Goal: Communication & Community: Answer question/provide support

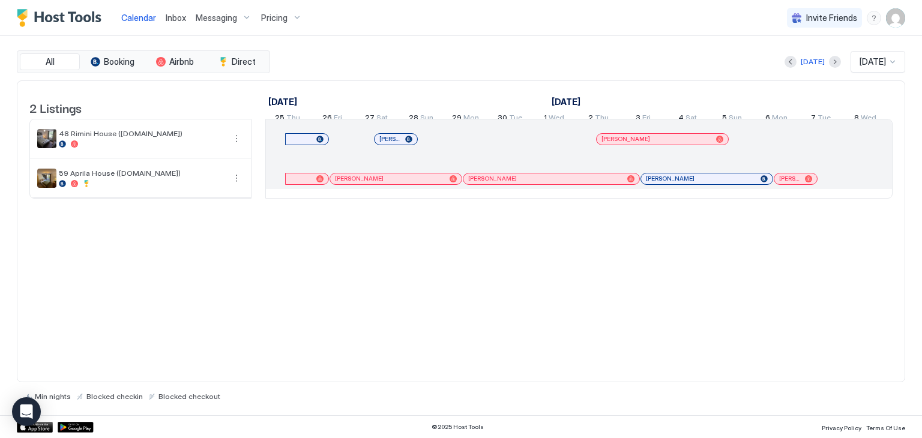
scroll to position [0, 667]
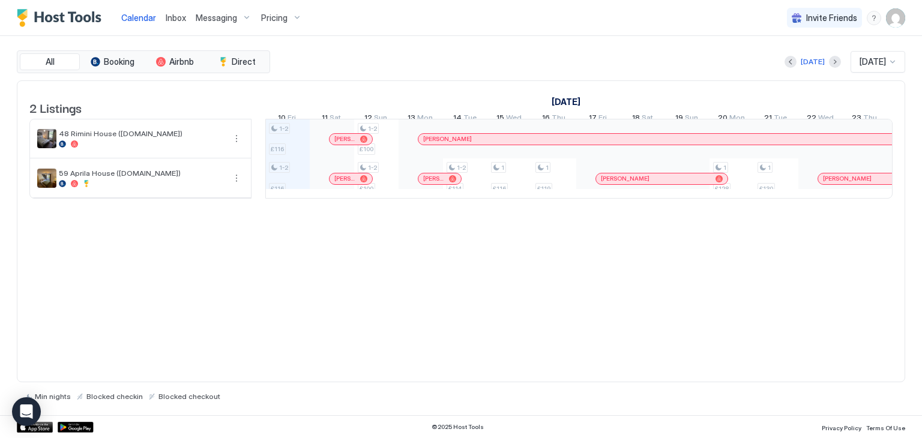
click at [139, 18] on span "Calendar" at bounding box center [138, 18] width 35 height 10
click at [328, 68] on div "Today Oct 2025" at bounding box center [588, 62] width 633 height 22
click at [133, 17] on span "Calendar" at bounding box center [138, 18] width 35 height 10
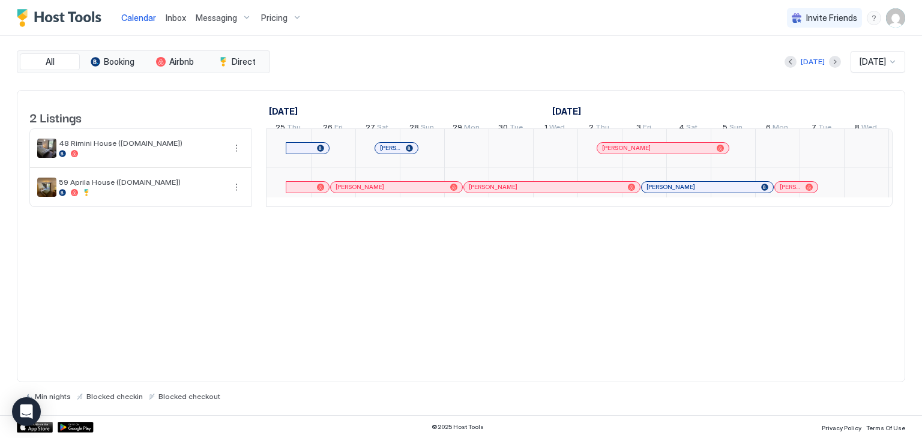
scroll to position [0, 667]
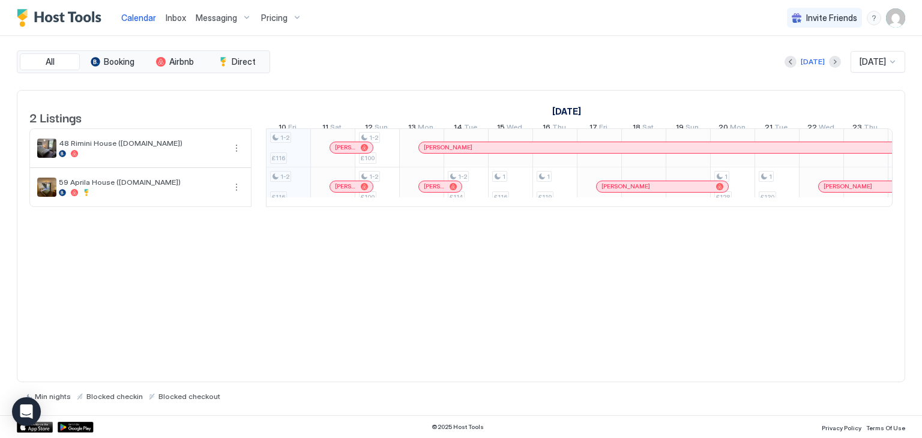
click at [168, 16] on span "Inbox" at bounding box center [176, 18] width 20 height 10
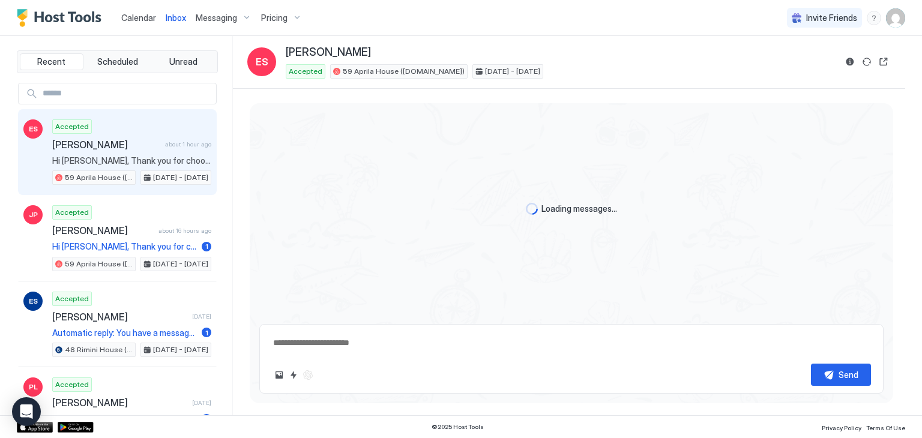
type textarea "*"
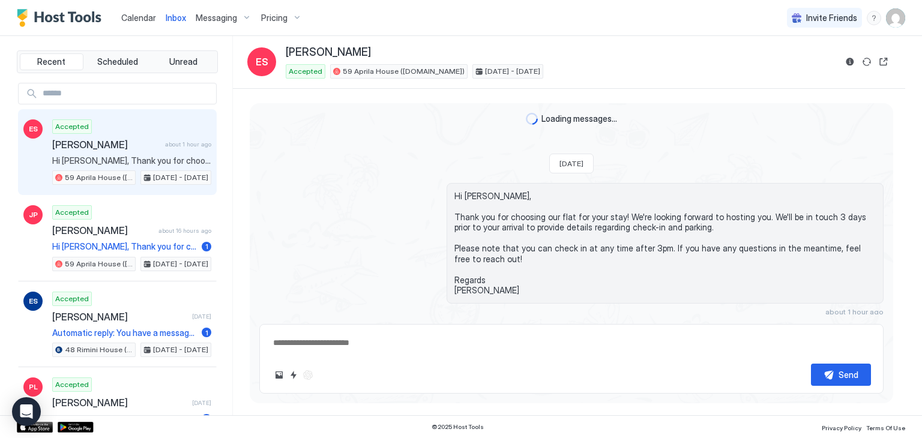
scroll to position [50, 0]
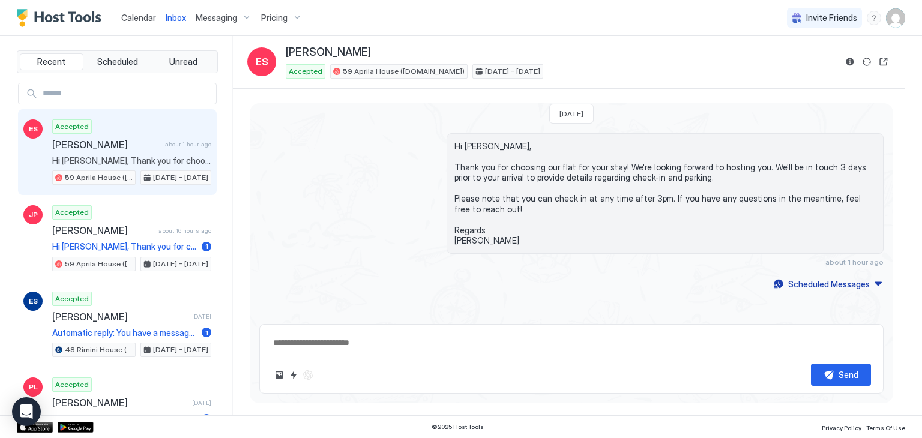
click at [135, 18] on span "Calendar" at bounding box center [138, 18] width 35 height 10
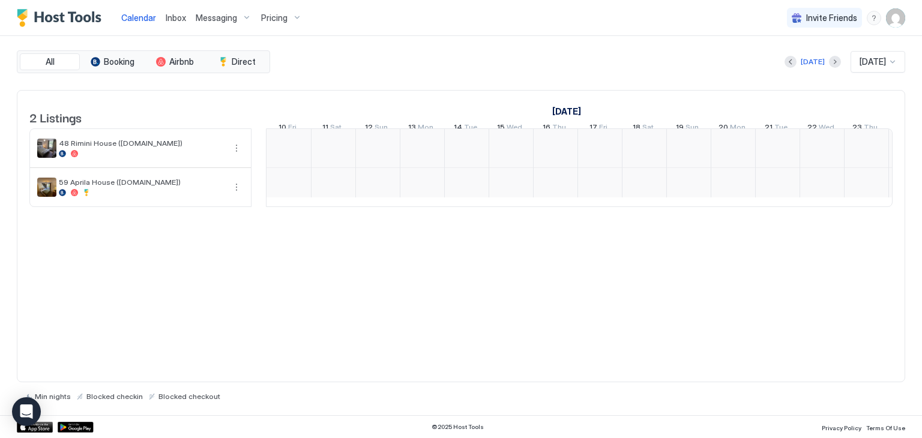
scroll to position [0, 667]
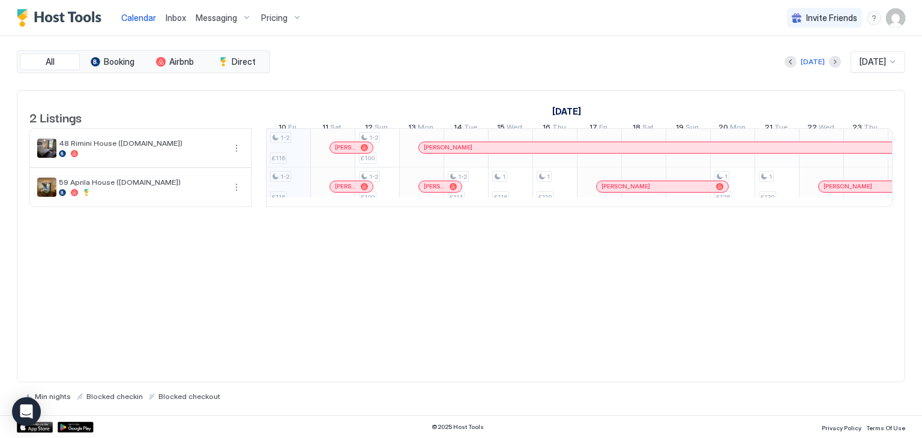
click at [134, 19] on span "Calendar" at bounding box center [138, 18] width 35 height 10
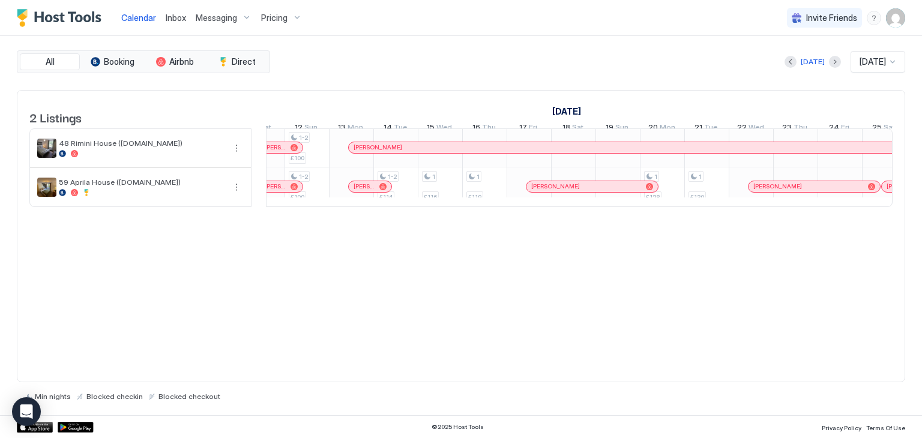
scroll to position [1, 619]
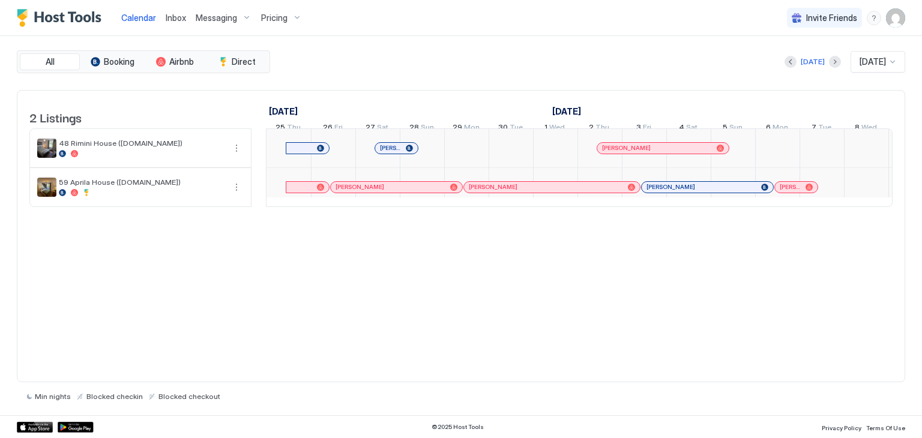
scroll to position [0, 667]
